Goal: Task Accomplishment & Management: Complete application form

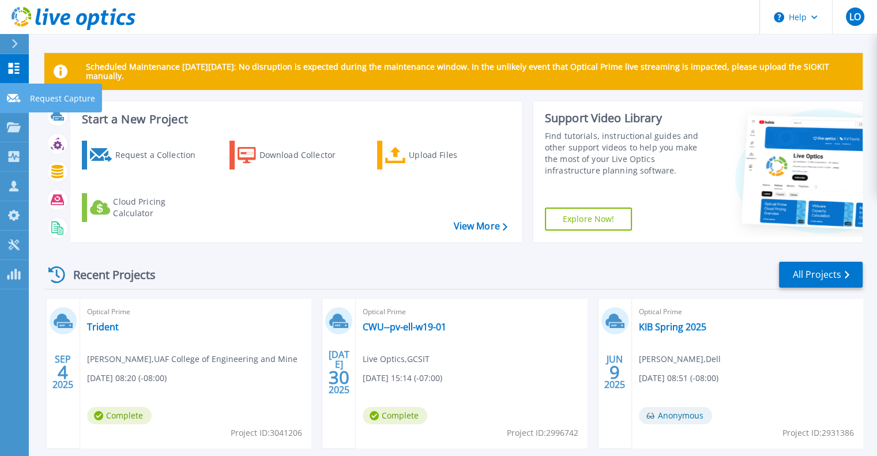
click at [18, 99] on icon at bounding box center [14, 98] width 14 height 9
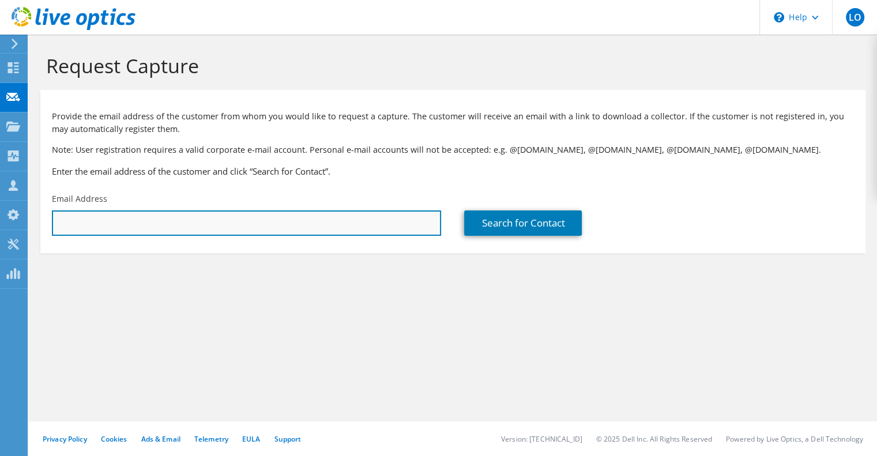
click at [188, 220] on input "text" at bounding box center [246, 223] width 389 height 25
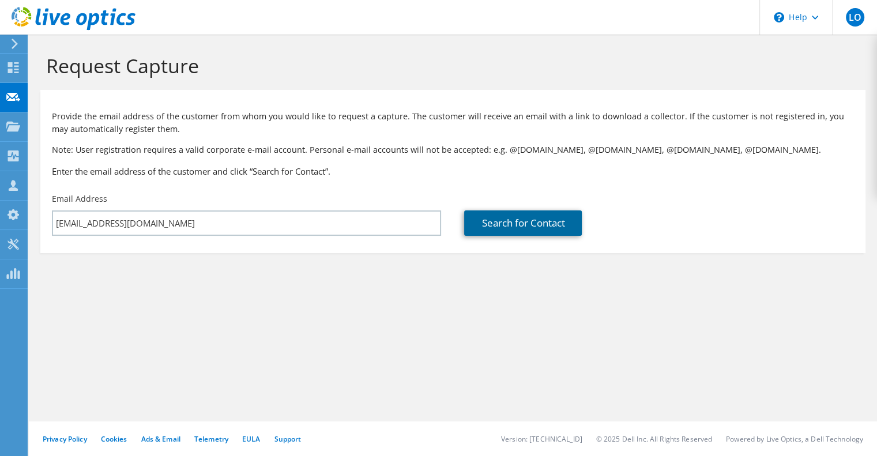
click at [513, 223] on link "Search for Contact" at bounding box center [523, 223] width 118 height 25
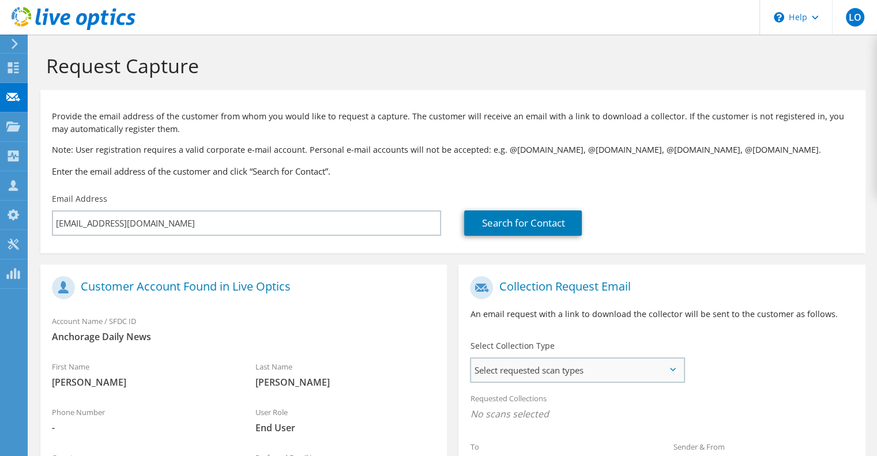
click at [625, 369] on span "Select requested scan types" at bounding box center [577, 370] width 212 height 23
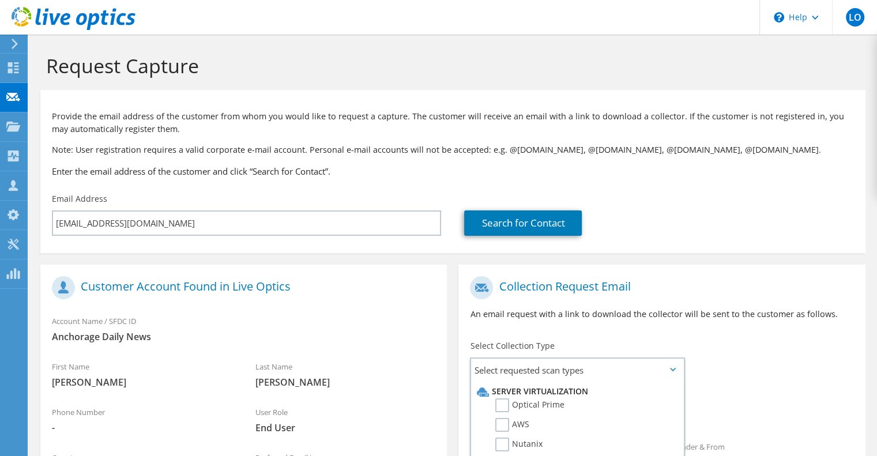
scroll to position [108, 0]
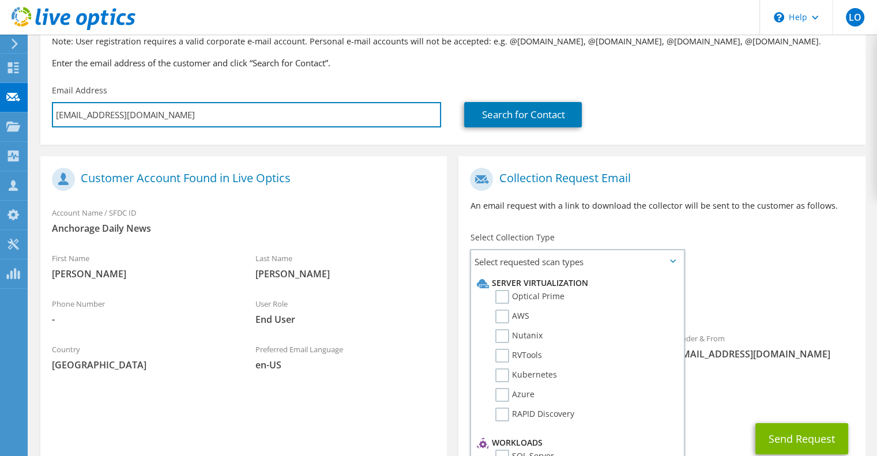
drag, startPoint x: 152, startPoint y: 121, endPoint x: 0, endPoint y: 108, distance: 152.2
click at [0, 108] on div "LO Channel Partner Live Optics LiveOptics@GCSIT.COM GCSIT My Profile Log Out \n…" at bounding box center [438, 214] width 877 height 644
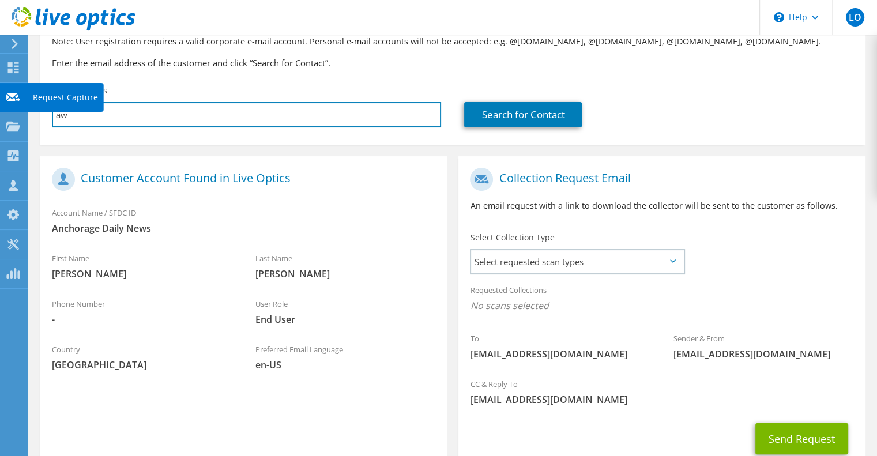
type input "a"
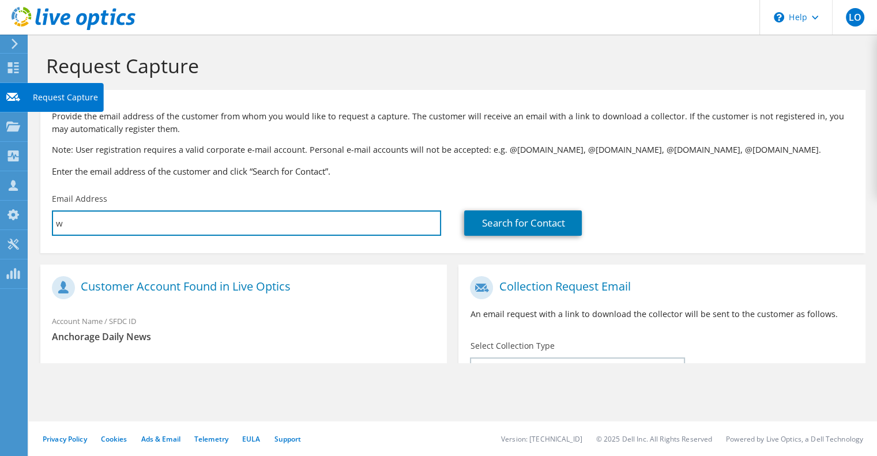
scroll to position [0, 0]
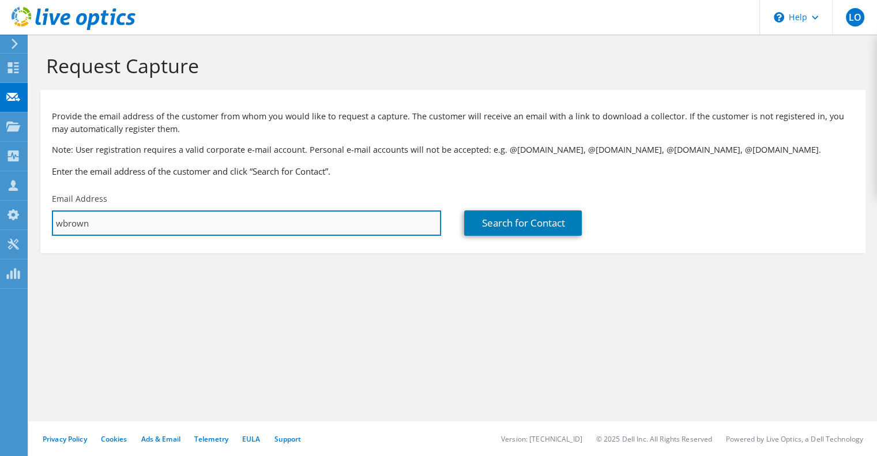
type input "wbrown@covenanthouseak.org"
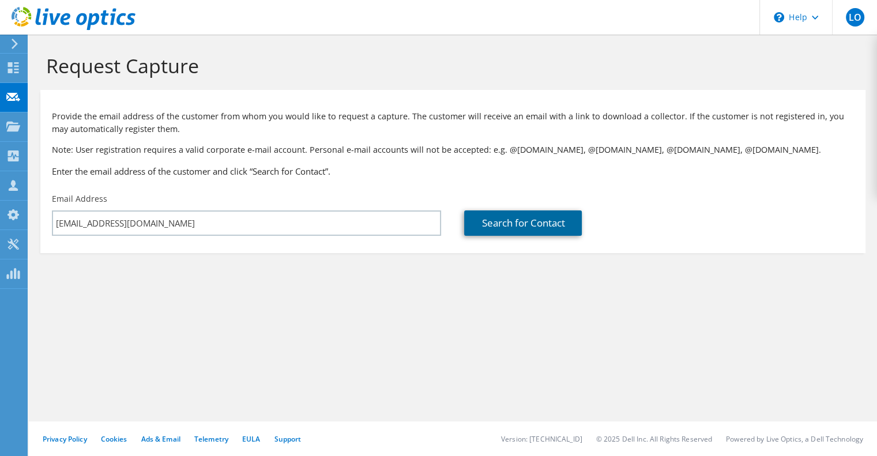
click at [558, 221] on link "Search for Contact" at bounding box center [523, 223] width 118 height 25
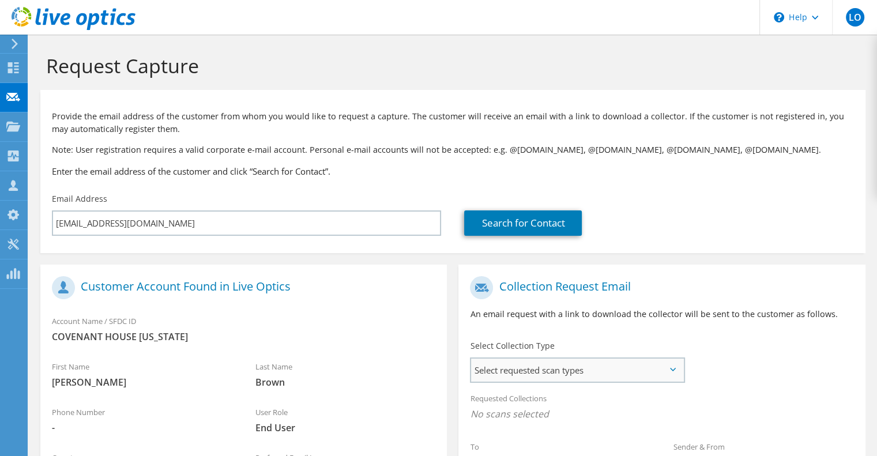
click at [530, 374] on span "Select requested scan types" at bounding box center [577, 370] width 212 height 23
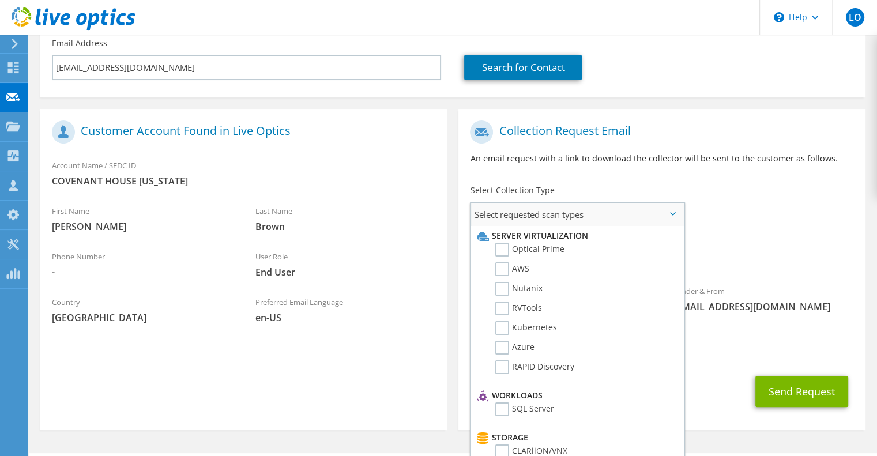
scroll to position [156, 0]
click at [504, 307] on label "RVTools" at bounding box center [518, 308] width 47 height 14
click at [0, 0] on input "RVTools" at bounding box center [0, 0] width 0 height 0
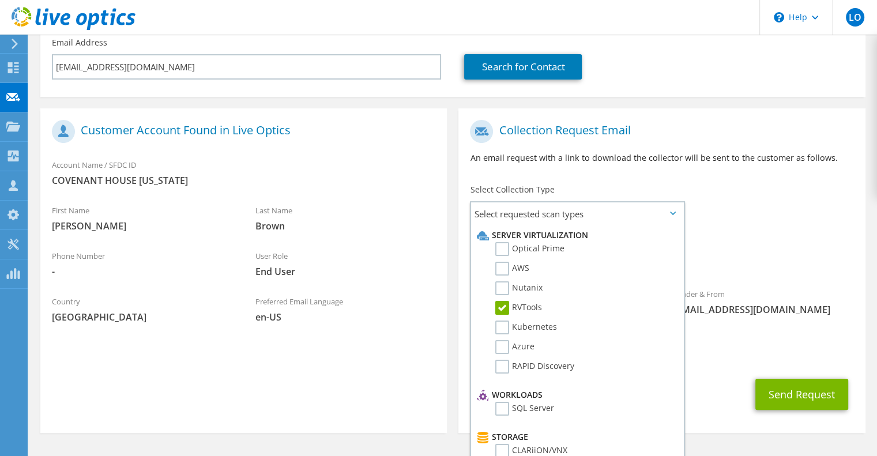
click at [779, 246] on div "Requested Collections No scans selected RVTools" at bounding box center [662, 253] width 407 height 46
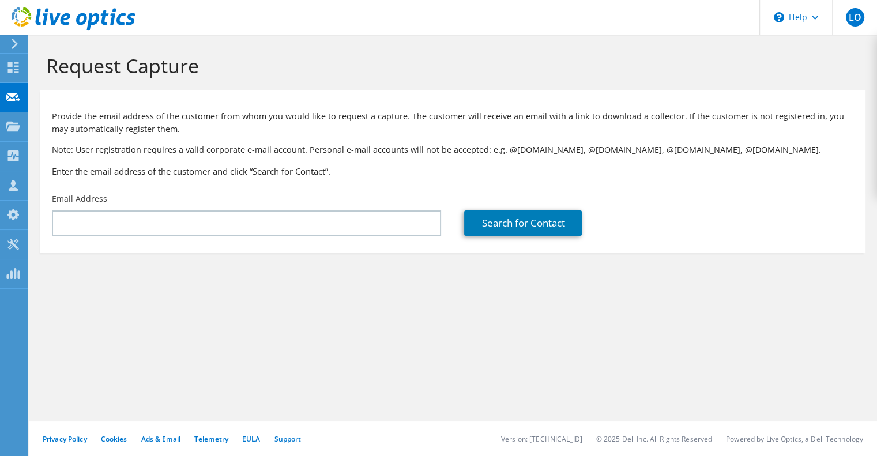
click at [17, 185] on icon at bounding box center [13, 185] width 14 height 11
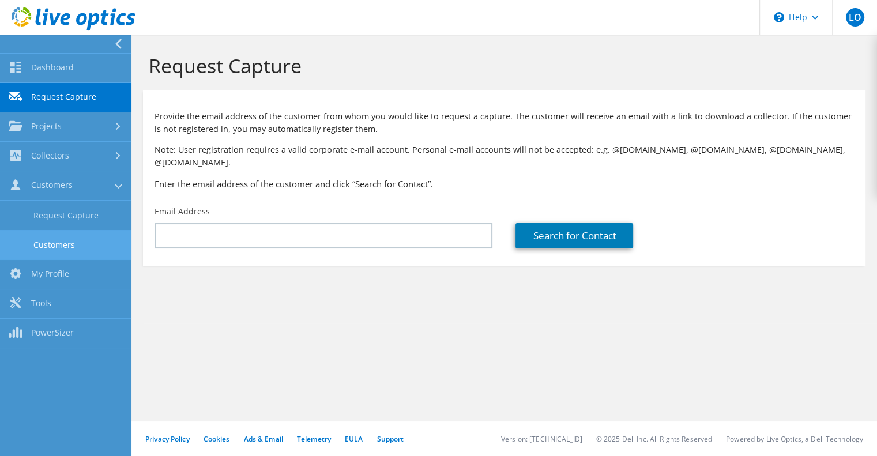
click at [67, 251] on link "Customers" at bounding box center [66, 244] width 132 height 29
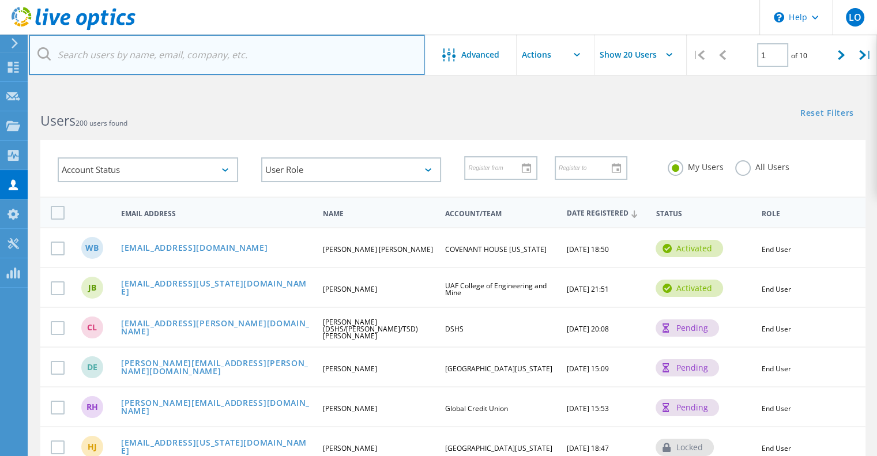
click at [148, 64] on input "text" at bounding box center [227, 55] width 396 height 40
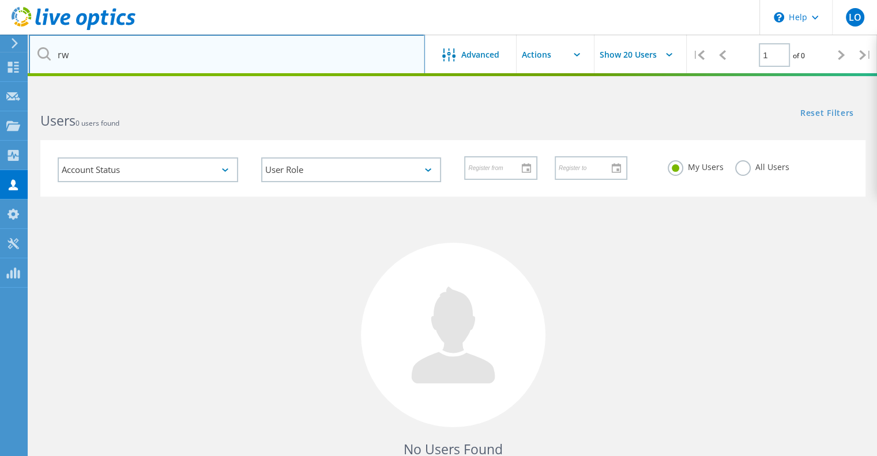
type input "r"
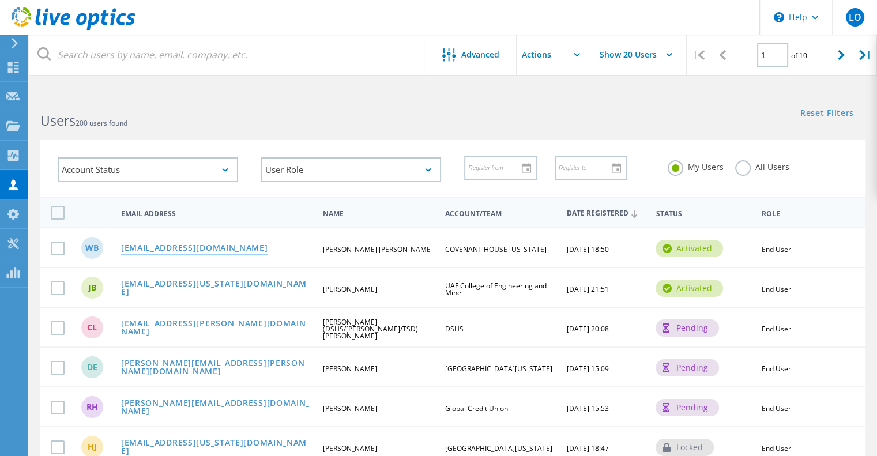
click at [206, 249] on link "[EMAIL_ADDRESS][DOMAIN_NAME]" at bounding box center [194, 249] width 147 height 10
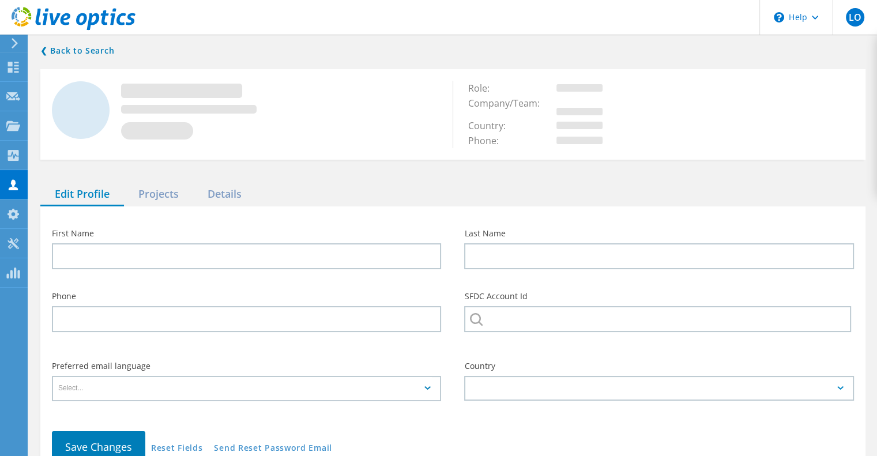
type input "[PERSON_NAME]"
type input "Brown"
type input "COVENANT HOUSE ALASKA"
type input "English"
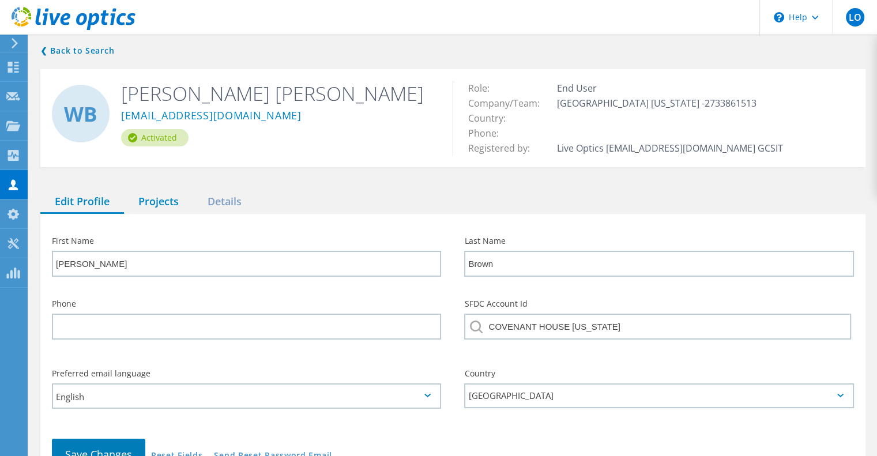
click at [163, 202] on div "Projects" at bounding box center [158, 202] width 69 height 24
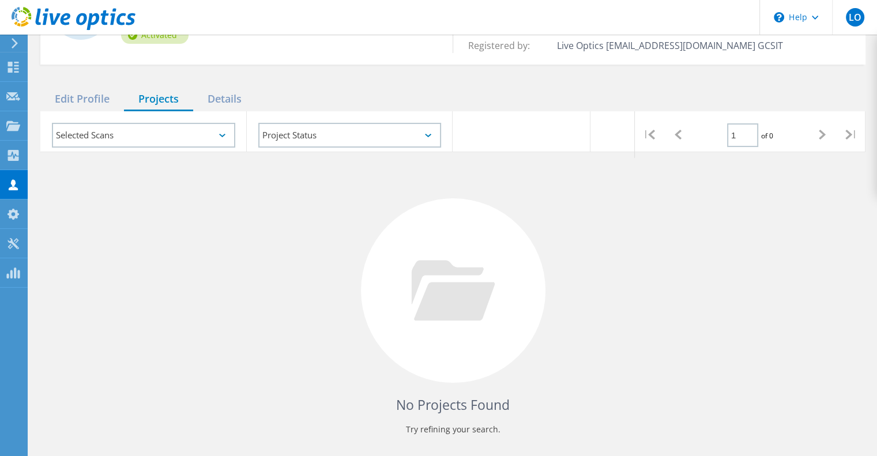
scroll to position [106, 0]
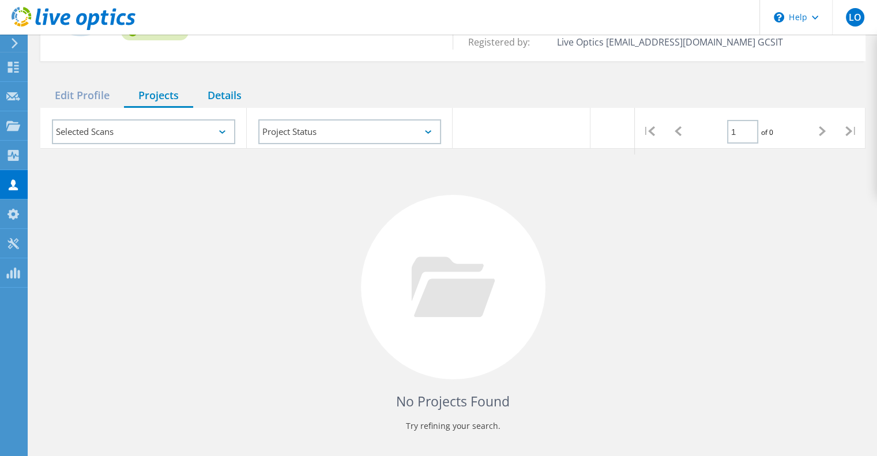
click at [226, 99] on div "Details" at bounding box center [224, 96] width 63 height 24
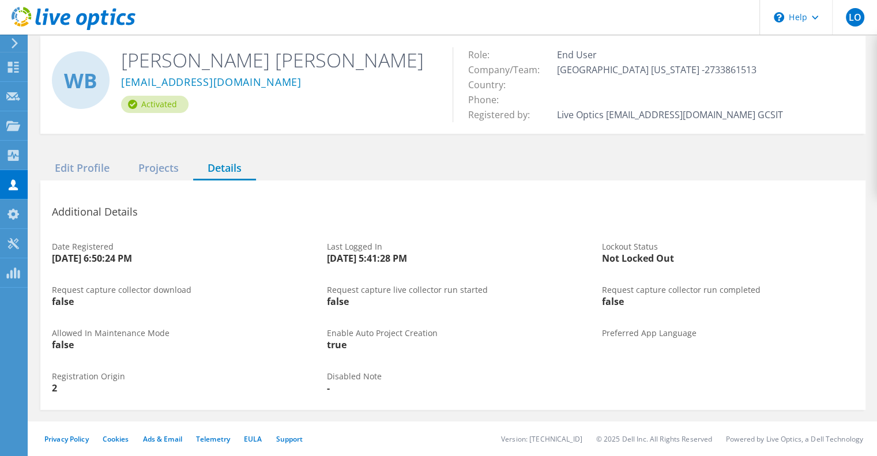
scroll to position [33, 0]
click at [92, 171] on div "Edit Profile" at bounding box center [82, 169] width 84 height 24
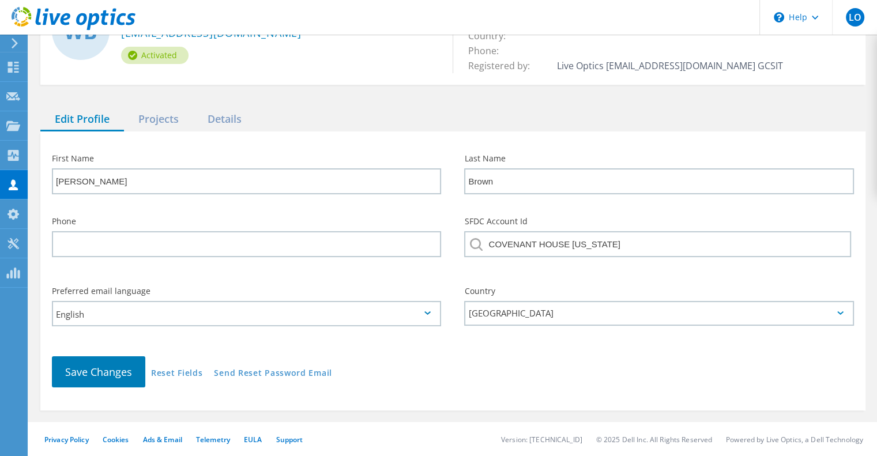
scroll to position [0, 0]
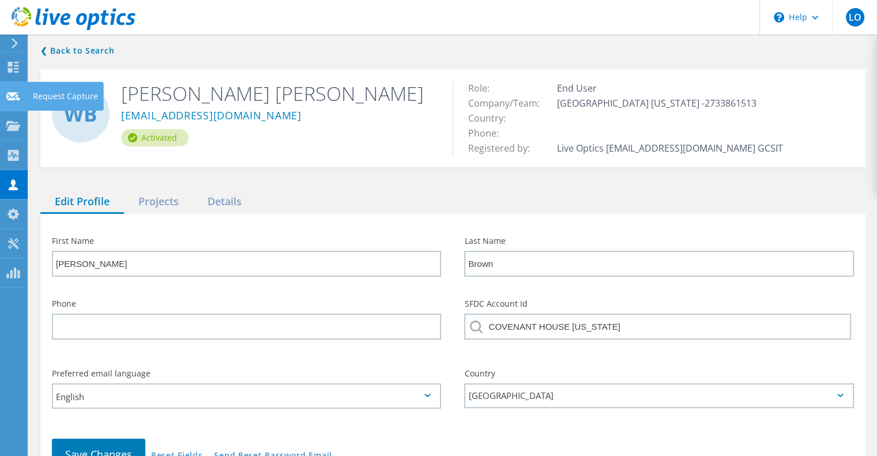
click at [10, 103] on div at bounding box center [13, 98] width 14 height 13
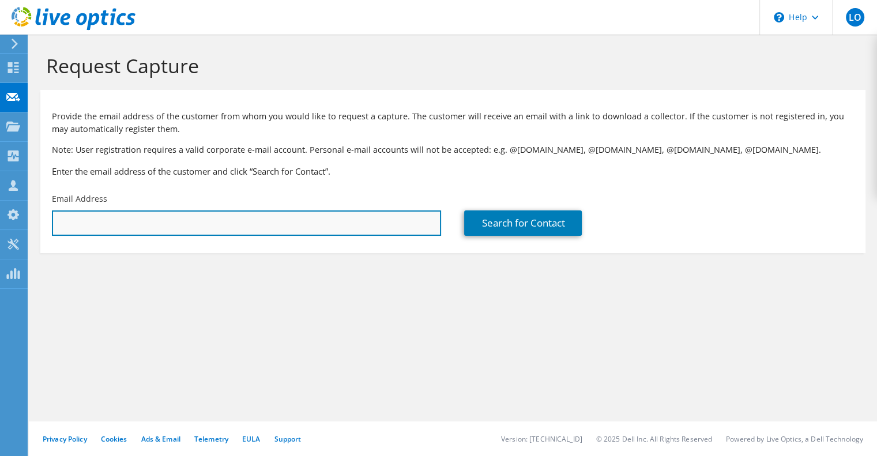
click at [138, 230] on input "text" at bounding box center [246, 223] width 389 height 25
type input "d"
type input "wbrown@covenanthouseak.org"
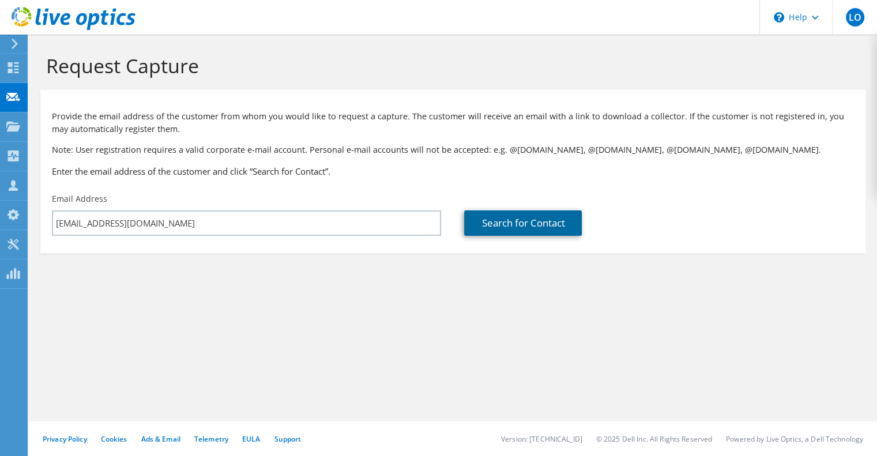
click at [504, 223] on link "Search for Contact" at bounding box center [523, 223] width 118 height 25
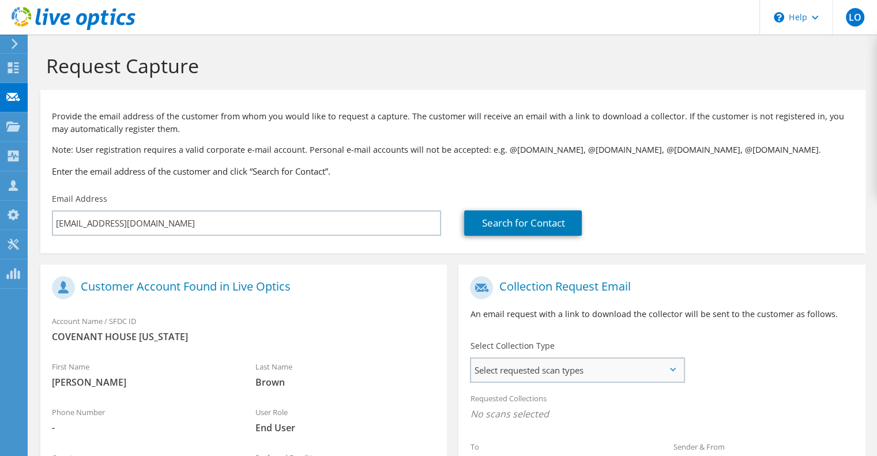
click at [534, 373] on span "Select requested scan types" at bounding box center [577, 370] width 212 height 23
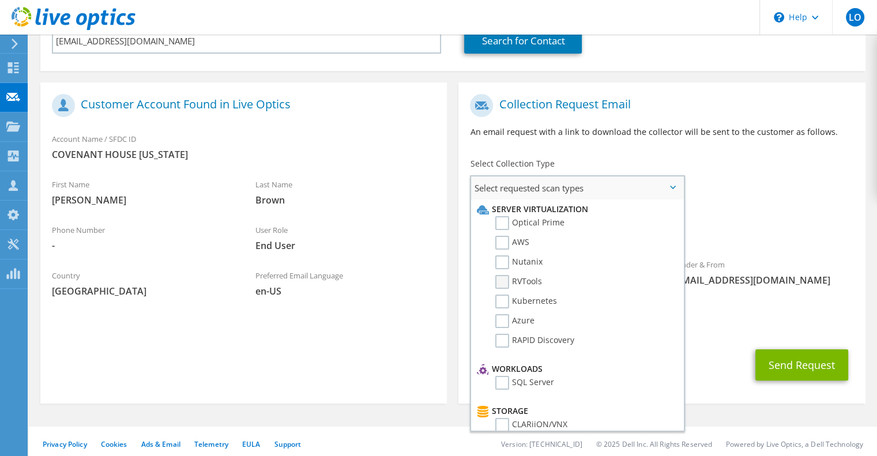
click at [501, 277] on label "RVTools" at bounding box center [518, 282] width 47 height 14
click at [0, 0] on input "RVTools" at bounding box center [0, 0] width 0 height 0
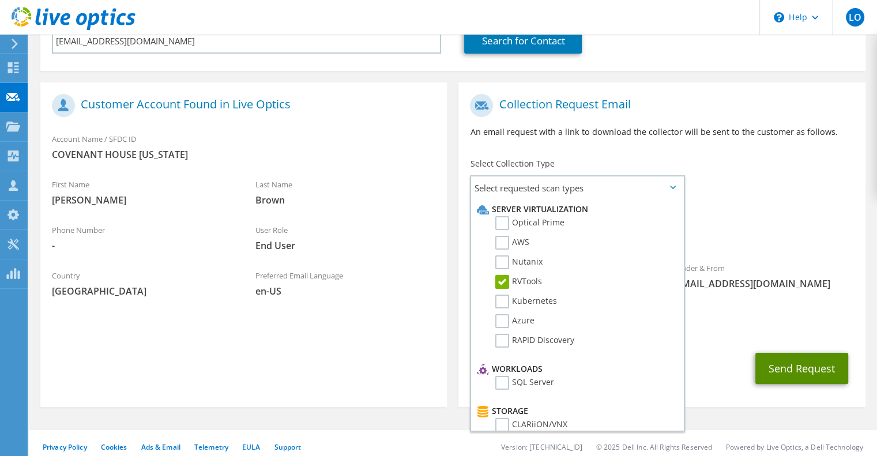
click at [801, 367] on button "Send Request" at bounding box center [802, 368] width 93 height 31
